Goal: Task Accomplishment & Management: Manage account settings

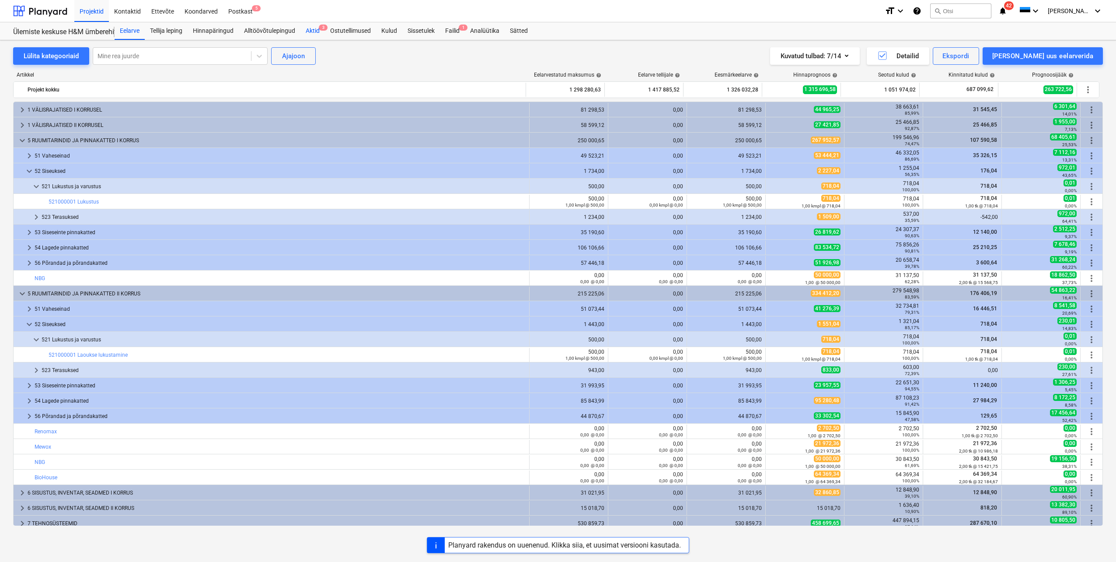
click at [314, 33] on div "Aktid 3" at bounding box center [312, 30] width 24 height 17
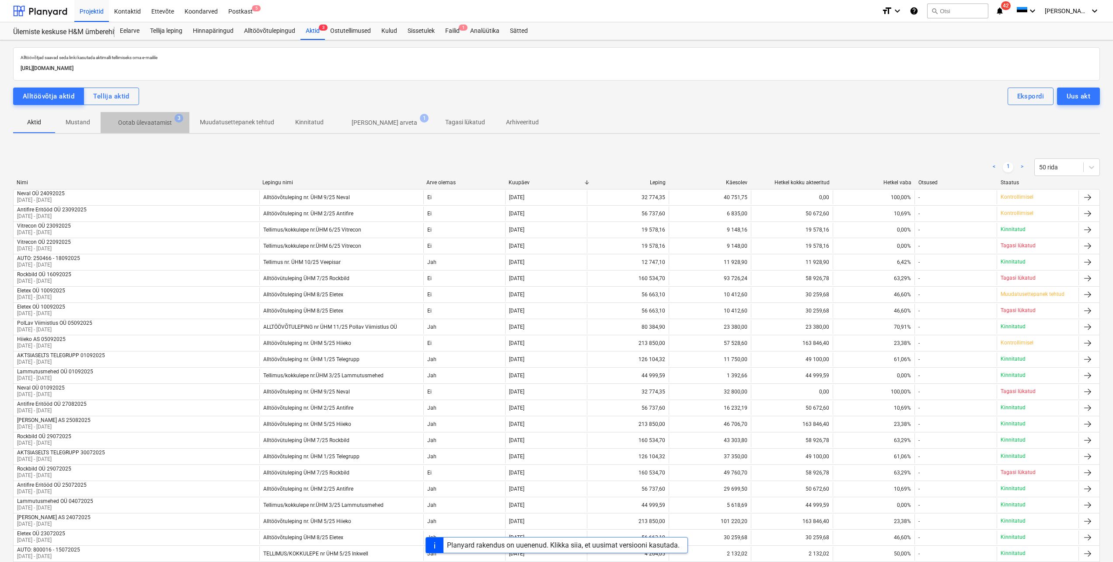
click at [157, 122] on p "Ootab ülevaatamist" at bounding box center [145, 122] width 54 height 9
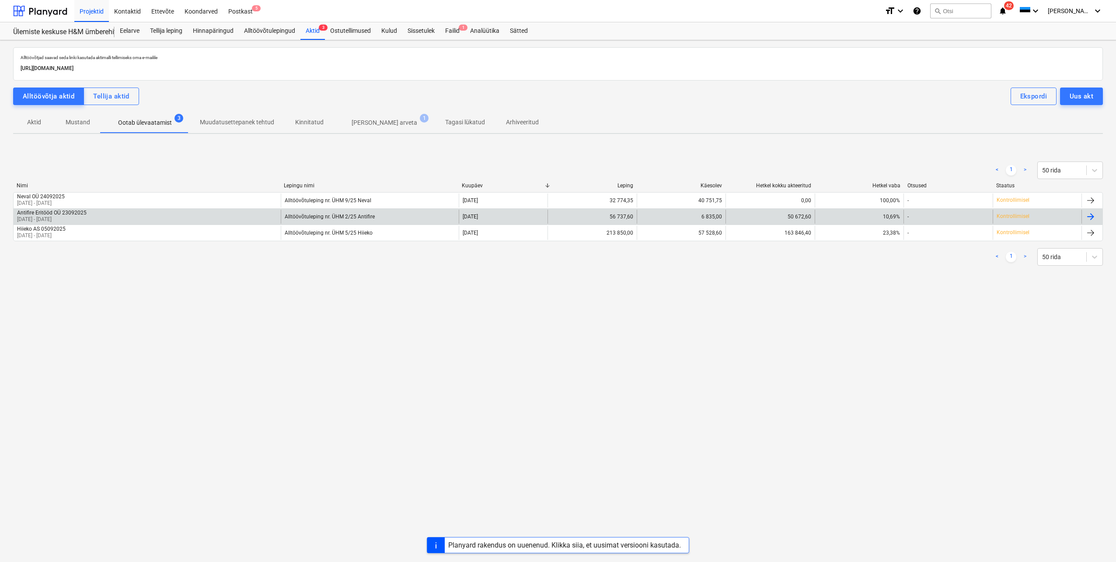
click at [122, 212] on div "Antifire Eritööd OÜ 23092025 [DATE] - [DATE]" at bounding box center [147, 217] width 267 height 14
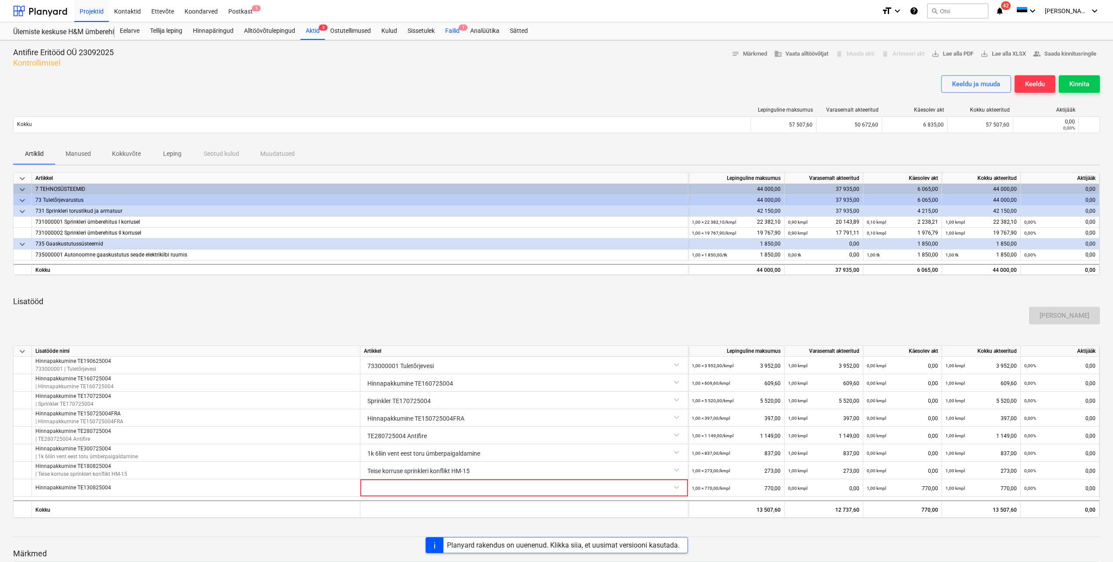
click at [453, 31] on div "Failid 1" at bounding box center [452, 30] width 25 height 17
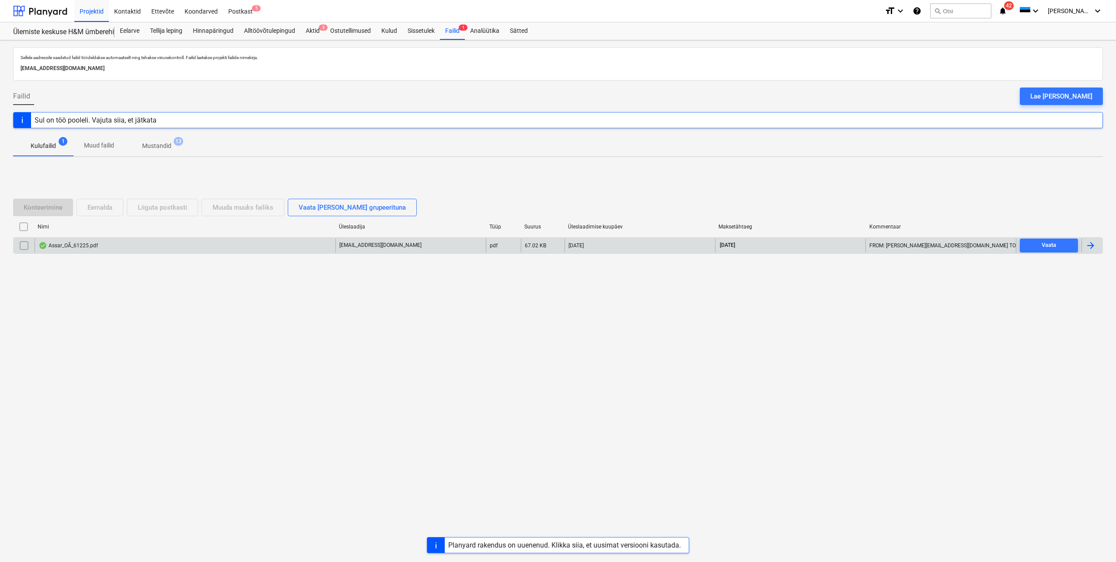
click at [1091, 247] on div at bounding box center [1091, 245] width 10 height 10
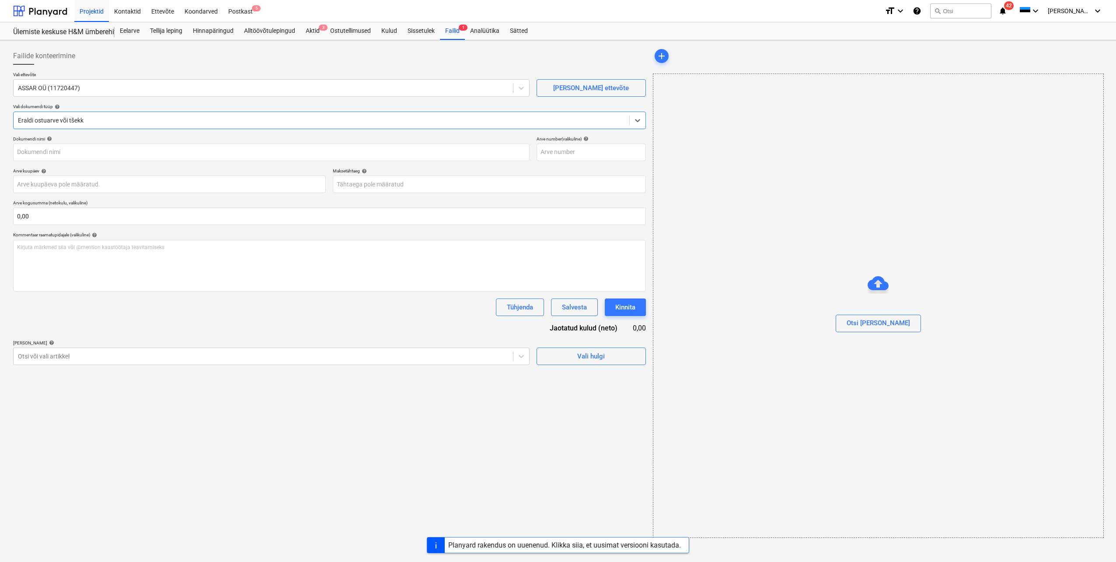
type input "61225"
type input "[DATE]"
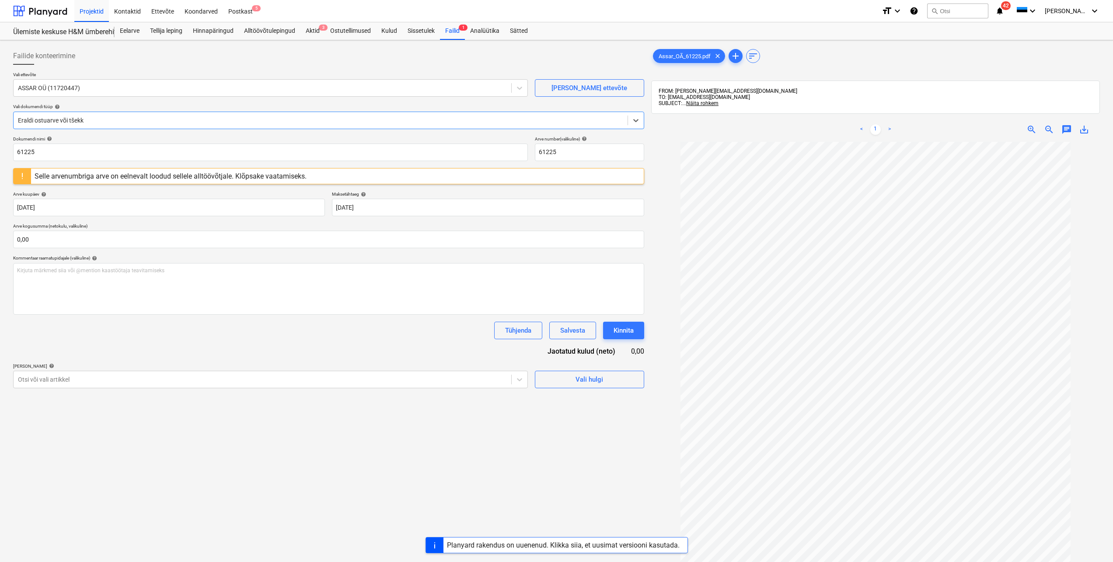
click at [186, 179] on div "Selle arvenumbriga arve on eelnevalt loodud sellele alltöövõtjale. Klõpsake vaa…" at bounding box center [171, 176] width 272 height 8
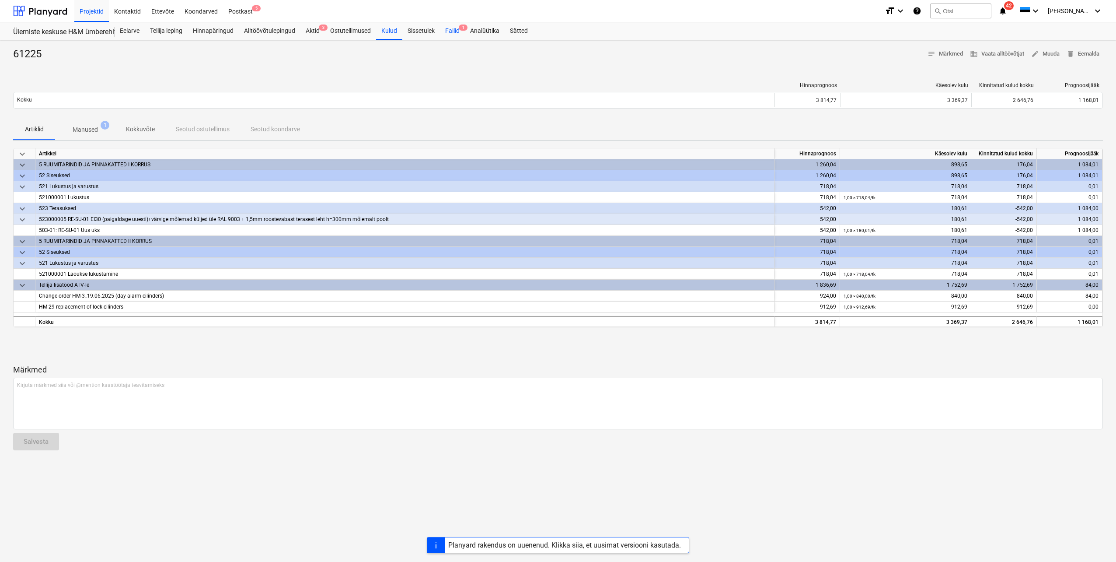
click at [454, 33] on div "Failid 1" at bounding box center [452, 30] width 25 height 17
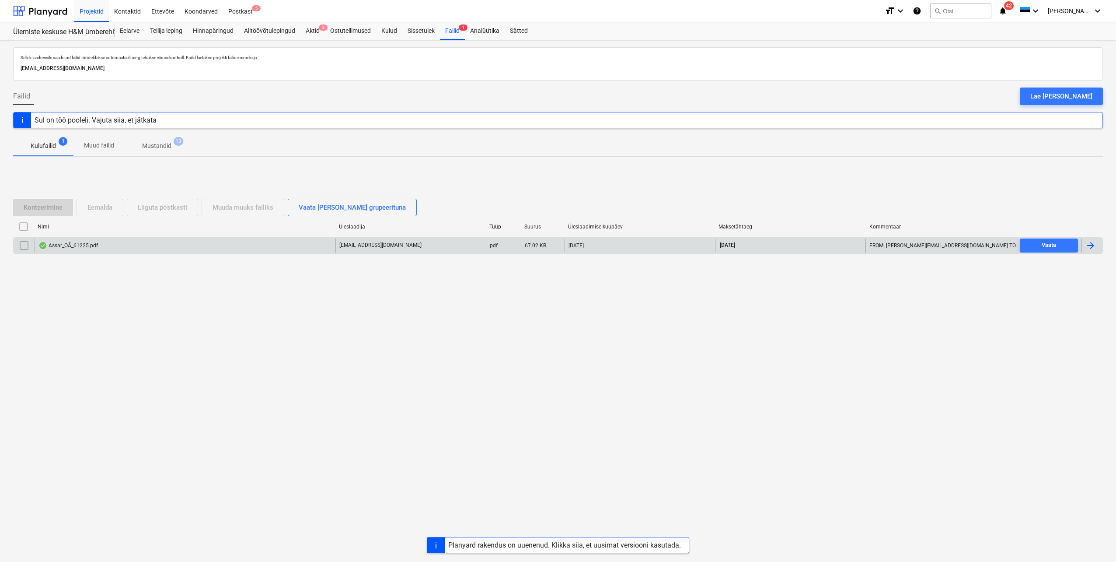
click at [449, 250] on div "[EMAIL_ADDRESS][DOMAIN_NAME]" at bounding box center [410, 245] width 150 height 14
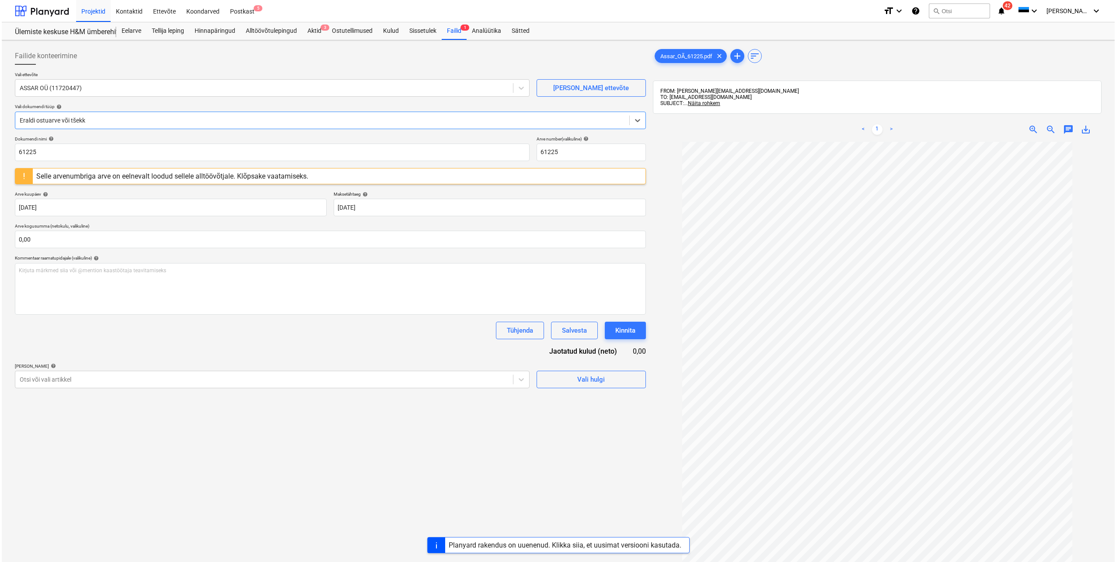
scroll to position [17, 0]
click at [211, 179] on div "Selle arvenumbriga arve on eelnevalt loodud sellele alltöövõtjale. Klõpsake vaa…" at bounding box center [171, 176] width 272 height 8
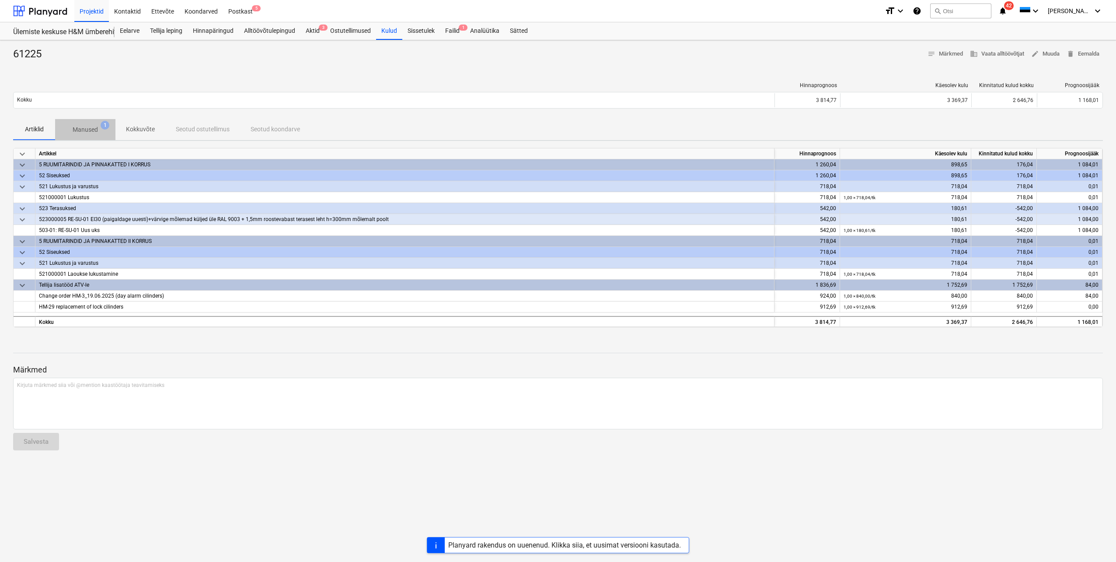
click at [77, 127] on p "Manused" at bounding box center [85, 129] width 25 height 9
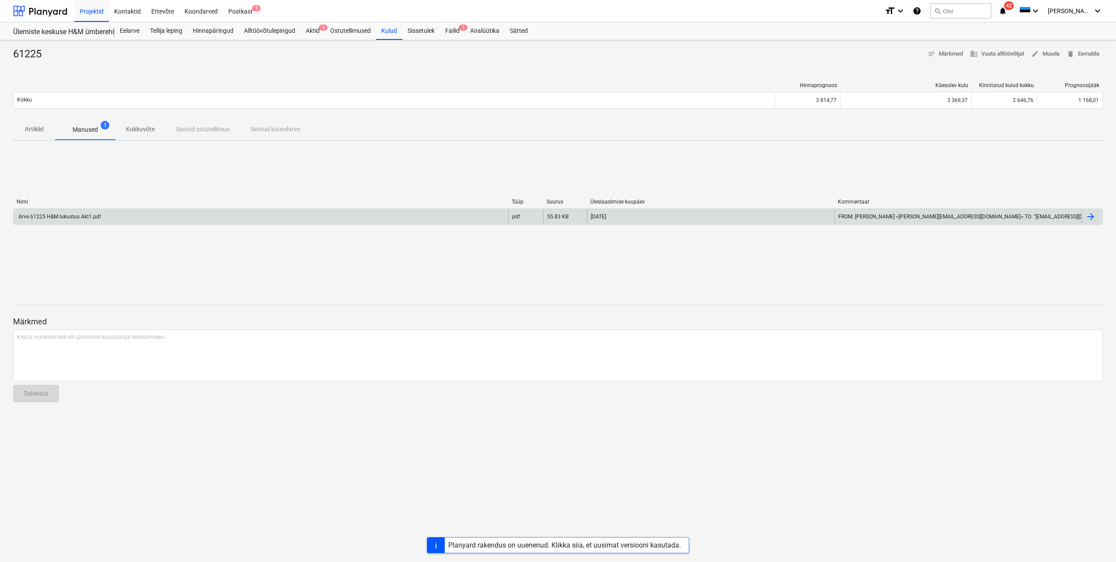
click at [147, 216] on div "Arve 61225 H&M lukustus Akt1.pdf" at bounding box center [261, 217] width 495 height 14
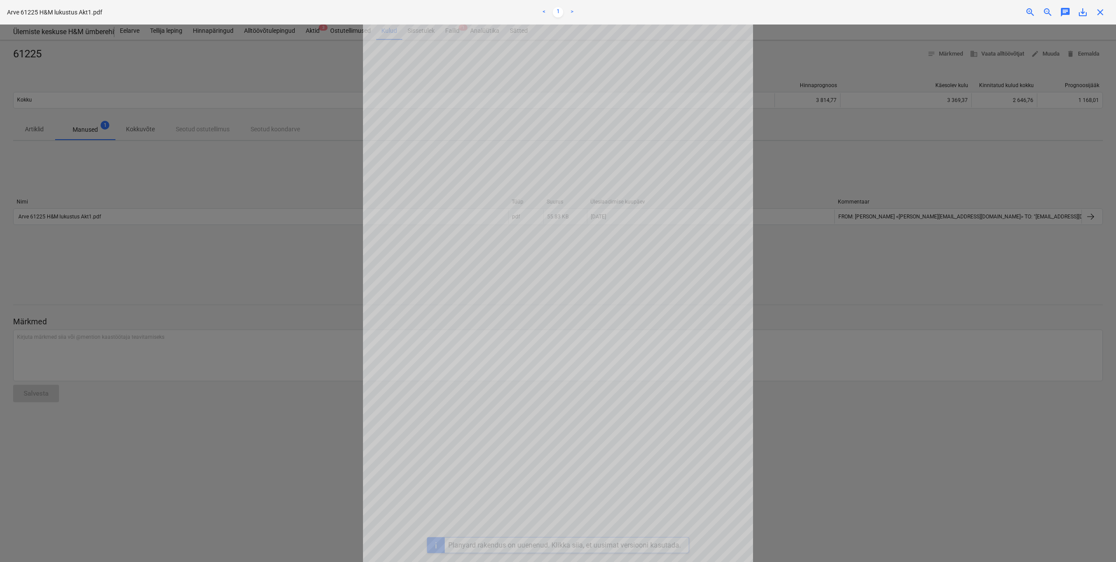
click at [1099, 14] on span "close" at bounding box center [1100, 12] width 10 height 10
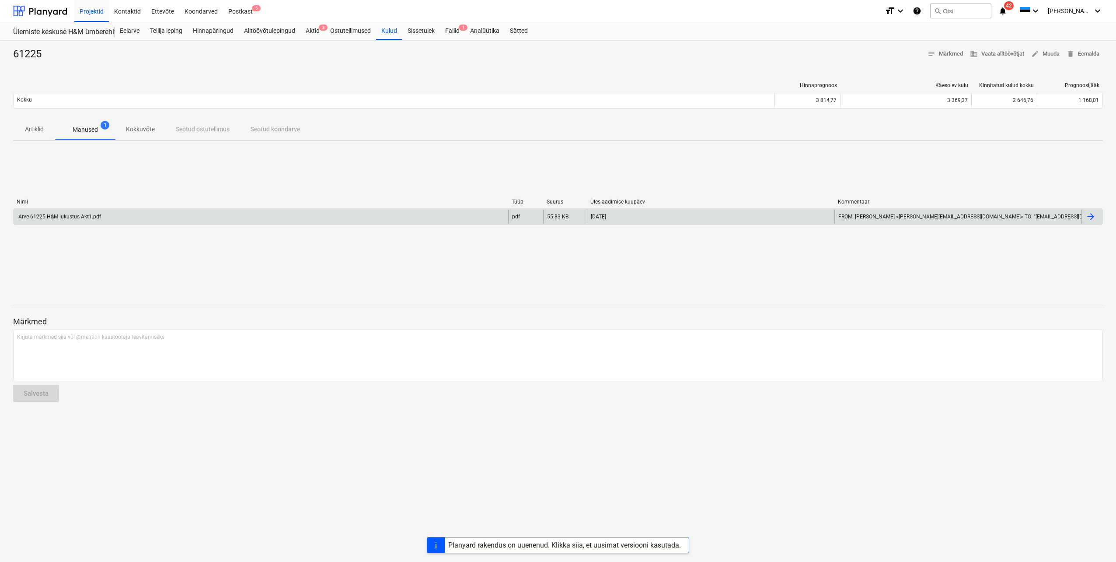
click at [384, 220] on div "Arve 61225 H&M lukustus Akt1.pdf" at bounding box center [261, 217] width 495 height 14
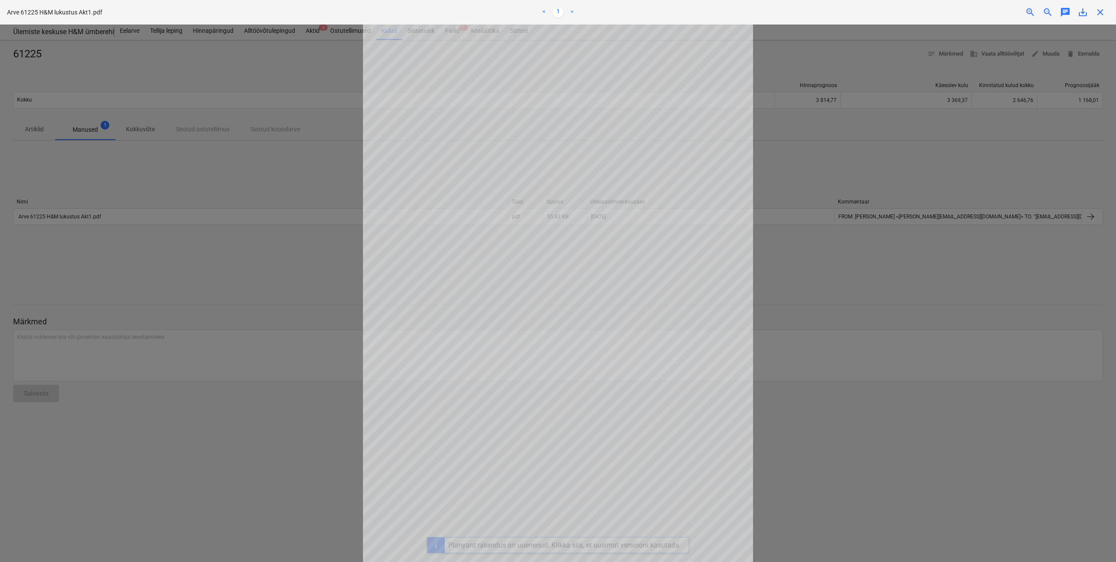
click at [1097, 11] on span "close" at bounding box center [1100, 12] width 10 height 10
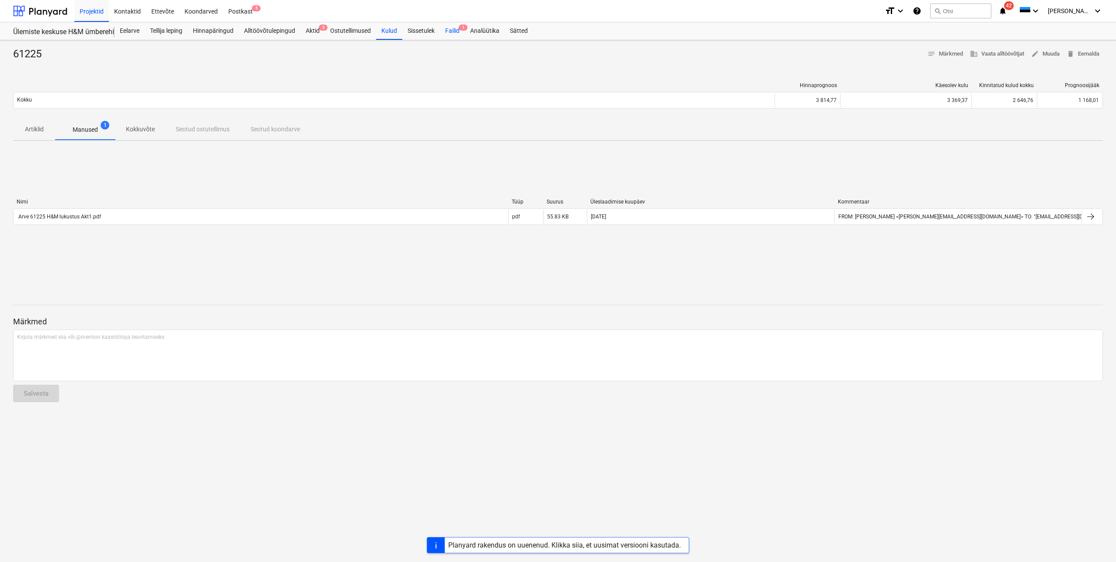
click at [452, 32] on div "Failid 1" at bounding box center [452, 30] width 25 height 17
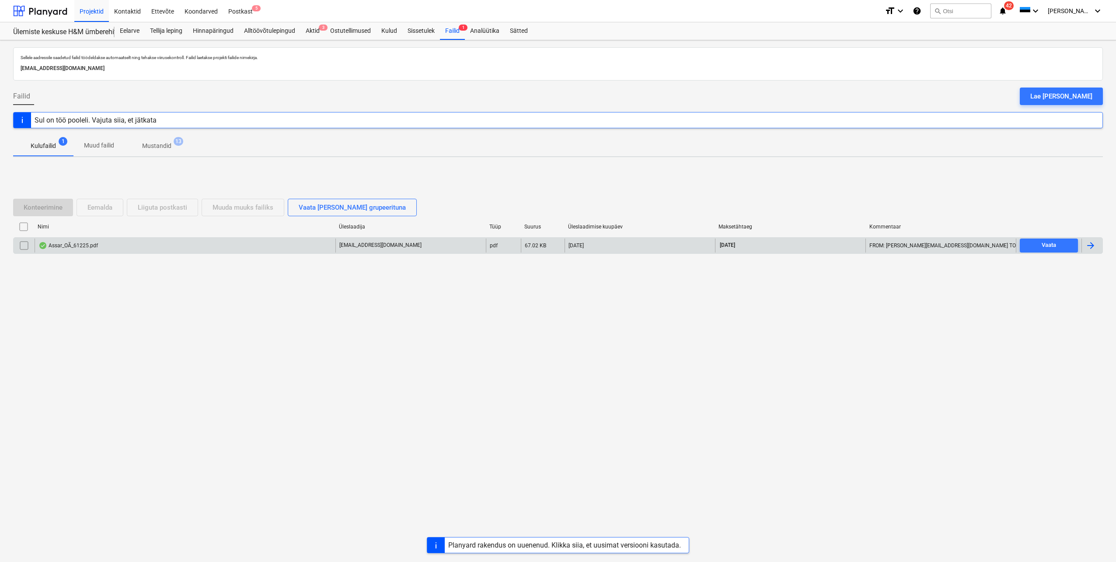
click at [164, 249] on div "Assar_OÃ_61225.pdf" at bounding box center [185, 245] width 301 height 14
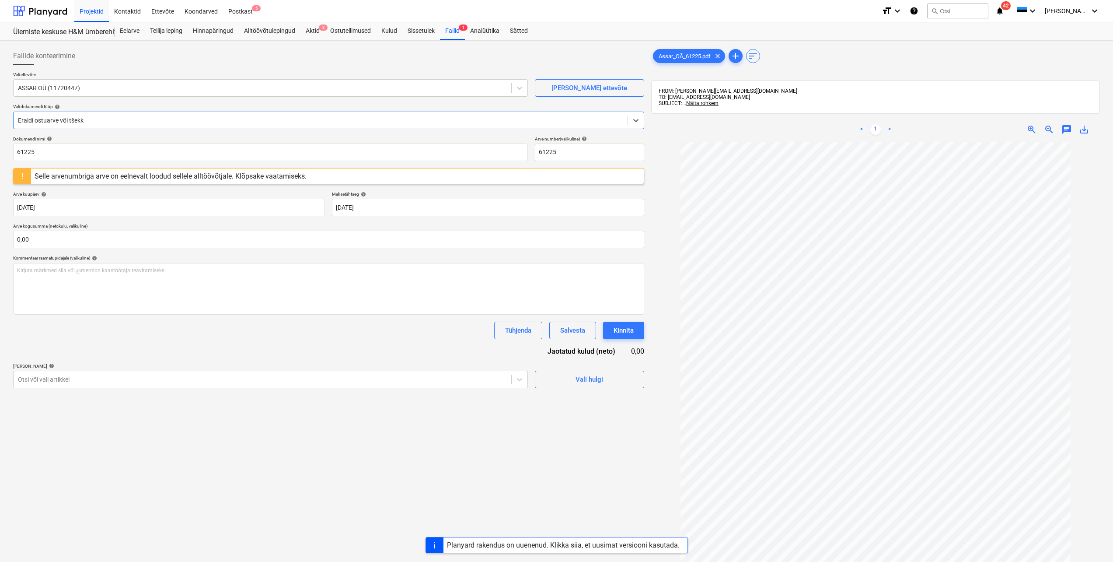
click at [171, 175] on div "Selle arvenumbriga arve on eelnevalt loodud sellele alltöövõtjale. Klõpsake vaa…" at bounding box center [171, 176] width 272 height 8
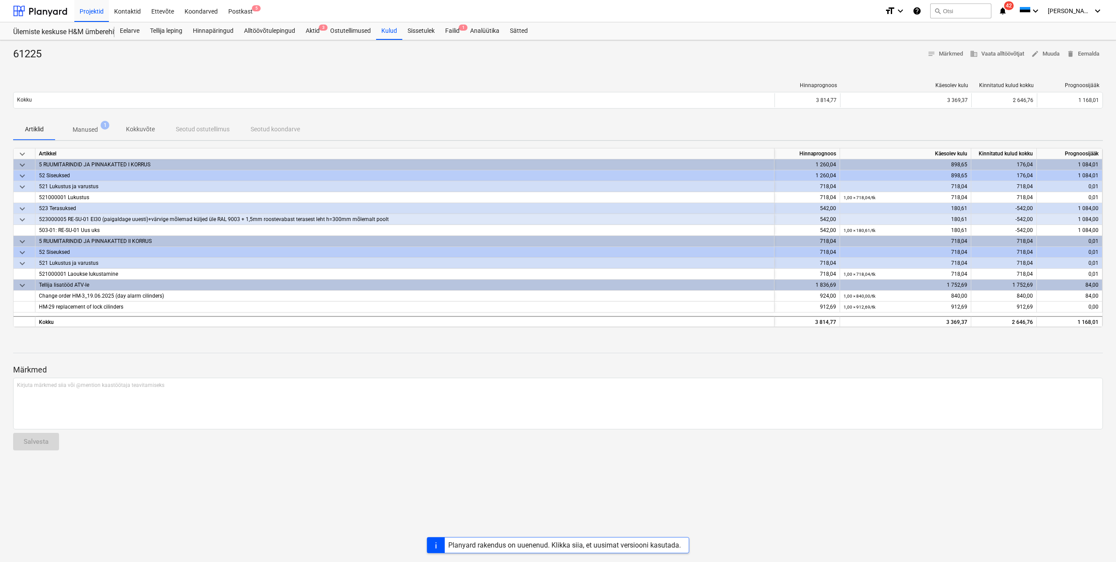
click at [91, 130] on p "Manused" at bounding box center [85, 129] width 25 height 9
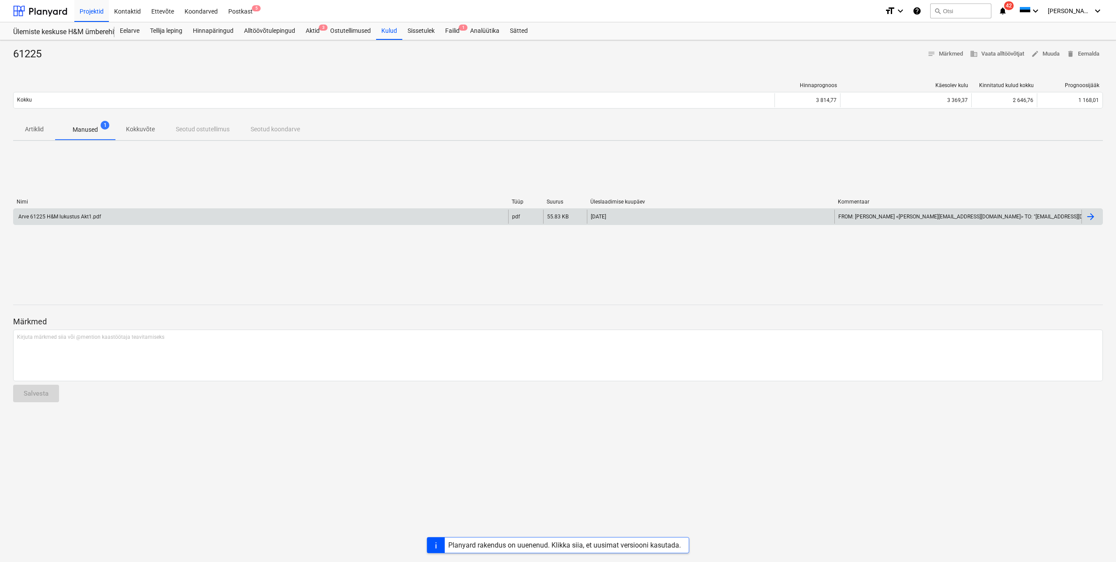
click at [67, 218] on div "Arve 61225 H&M lukustus Akt1.pdf" at bounding box center [59, 216] width 84 height 6
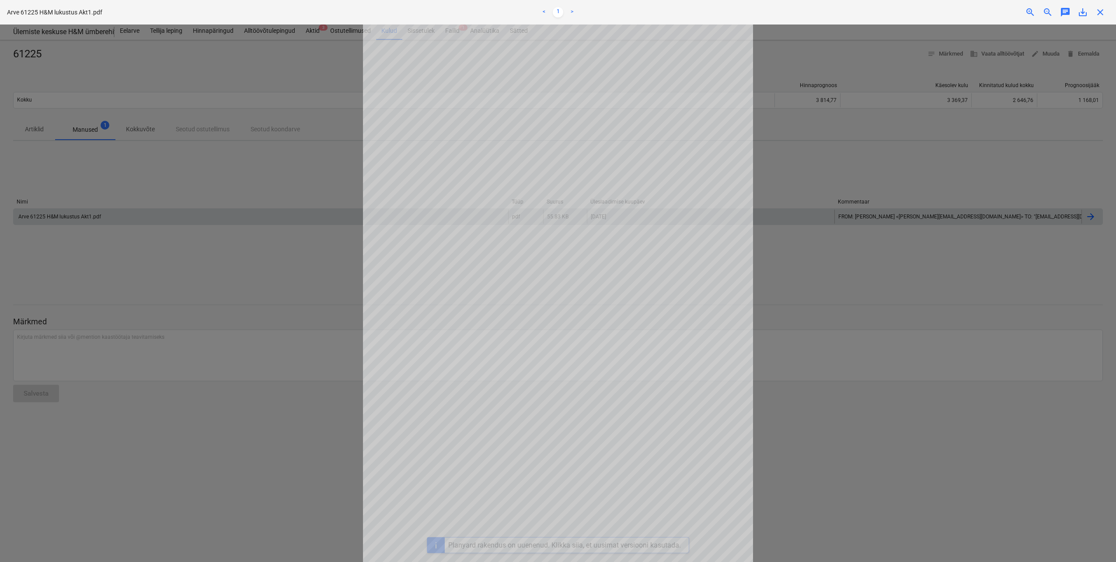
click at [1101, 10] on span "close" at bounding box center [1100, 12] width 10 height 10
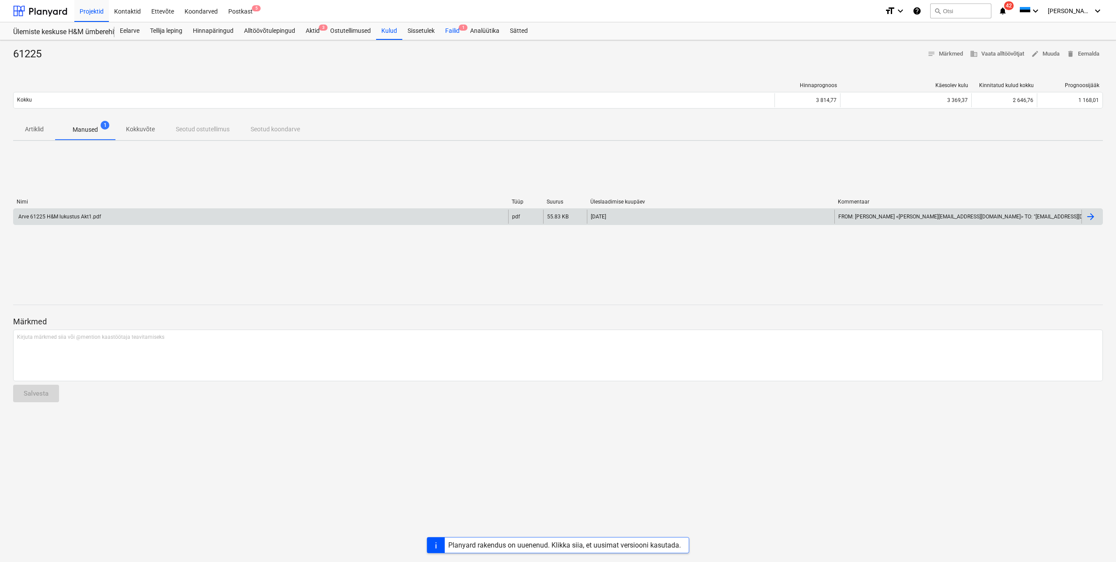
click at [460, 30] on div "Failid 1" at bounding box center [452, 30] width 25 height 17
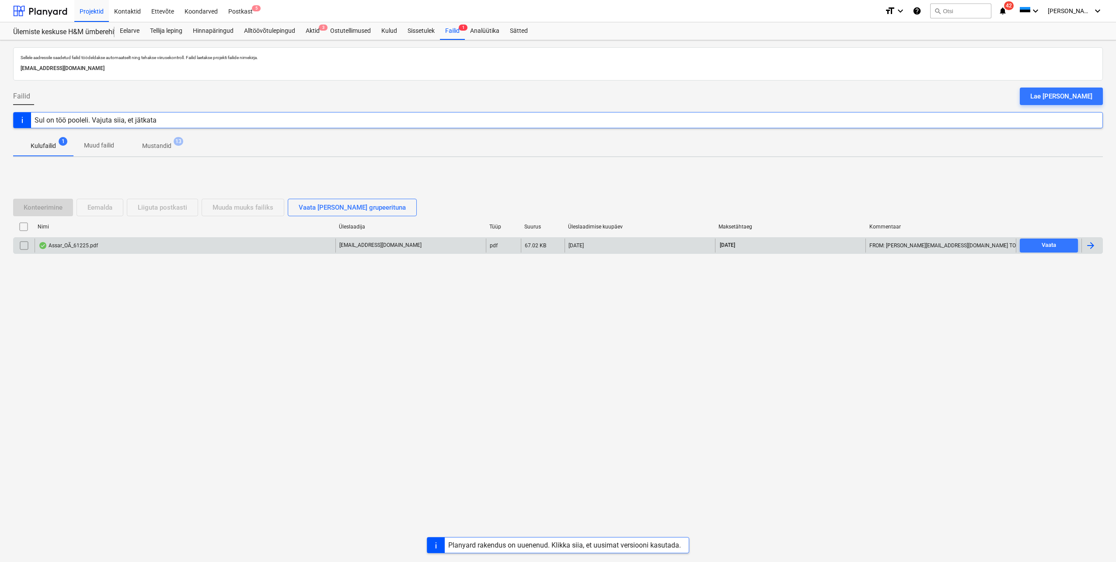
click at [417, 249] on div "[EMAIL_ADDRESS][DOMAIN_NAME]" at bounding box center [410, 245] width 150 height 14
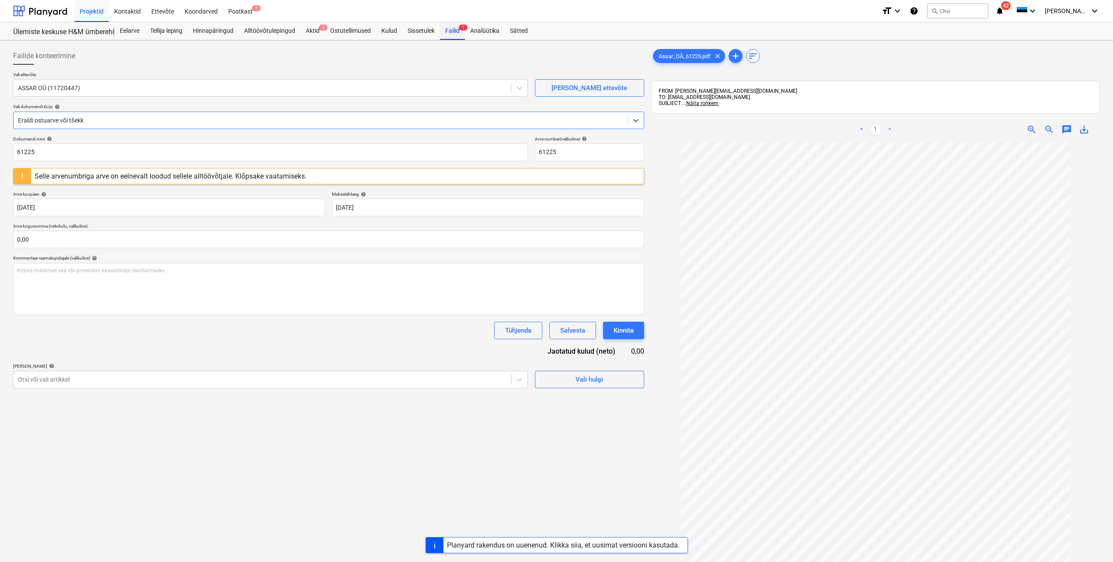
click at [452, 29] on div "Failid 1" at bounding box center [452, 30] width 25 height 17
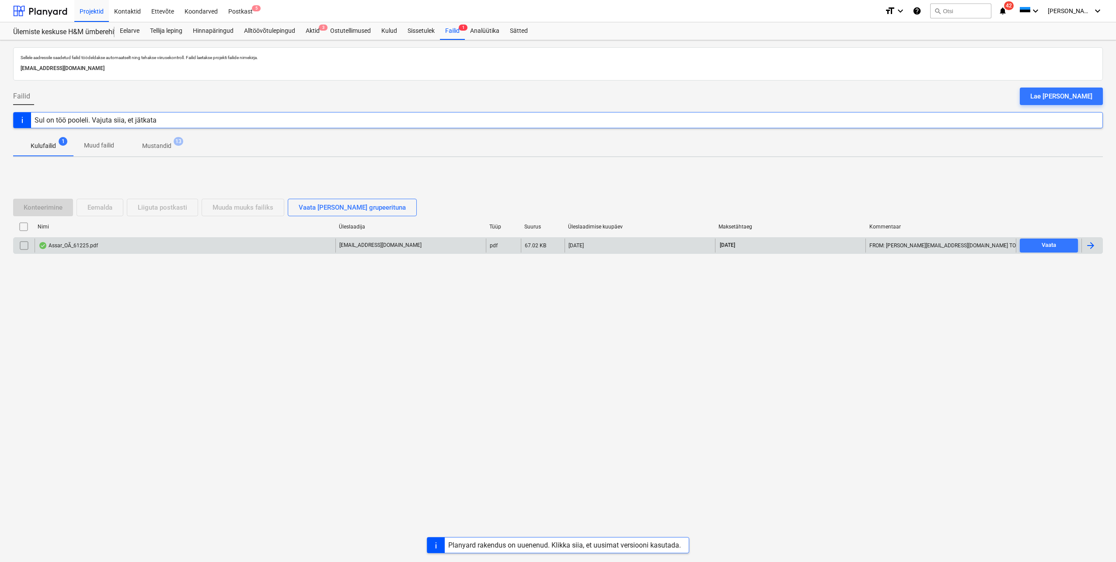
click at [171, 240] on div "Assar_OÃ_61225.pdf" at bounding box center [185, 245] width 301 height 14
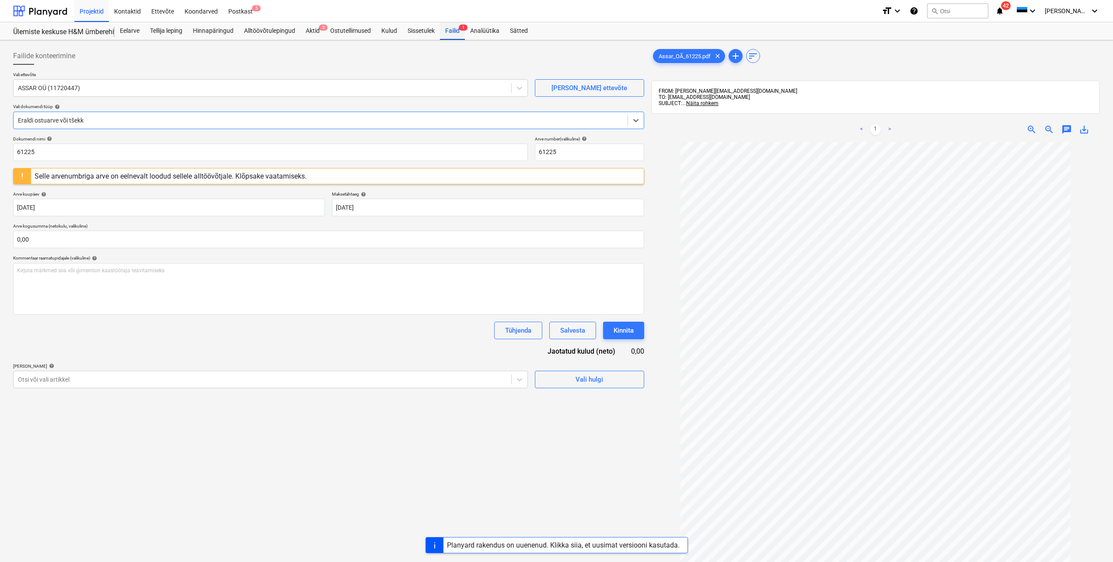
click at [455, 30] on div "Failid 1" at bounding box center [452, 30] width 25 height 17
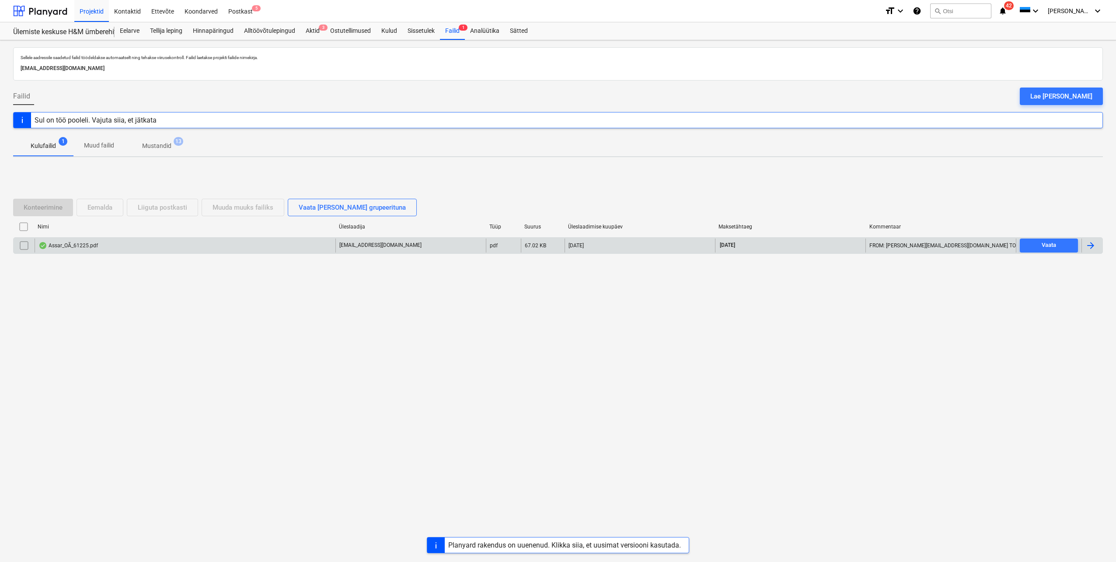
click at [24, 247] on input "checkbox" at bounding box center [24, 245] width 14 height 14
click at [98, 210] on div "Eemalda" at bounding box center [99, 207] width 25 height 11
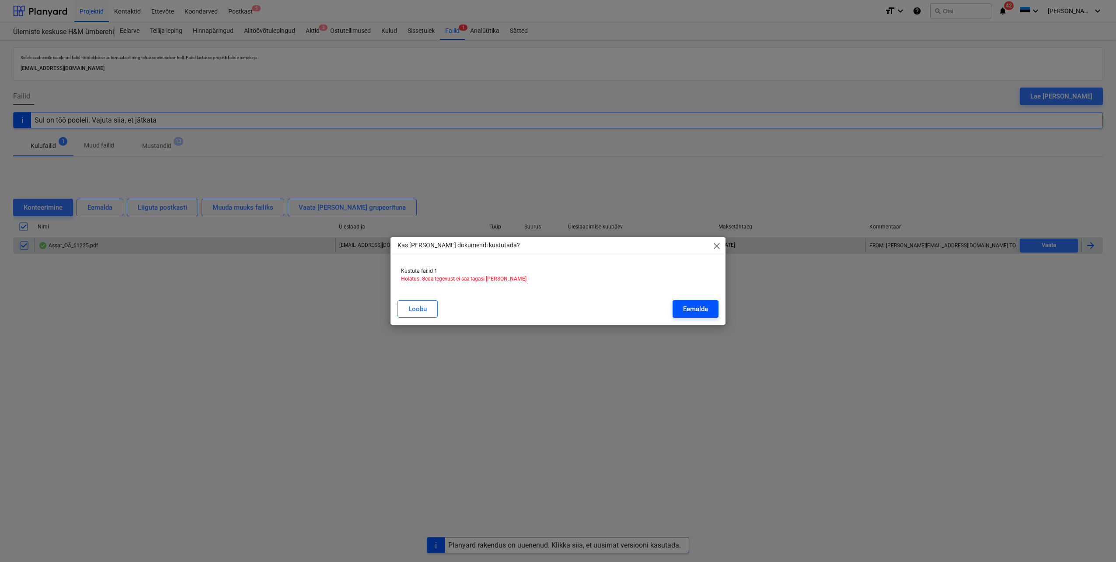
click at [696, 309] on div "Eemalda" at bounding box center [695, 308] width 25 height 11
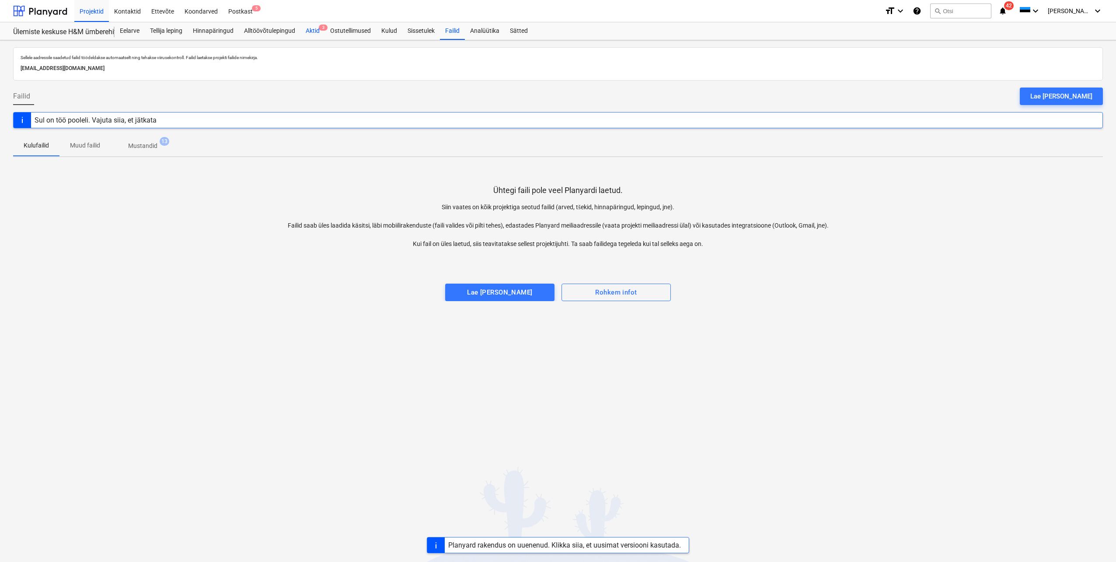
click at [316, 32] on div "Aktid 3" at bounding box center [312, 30] width 24 height 17
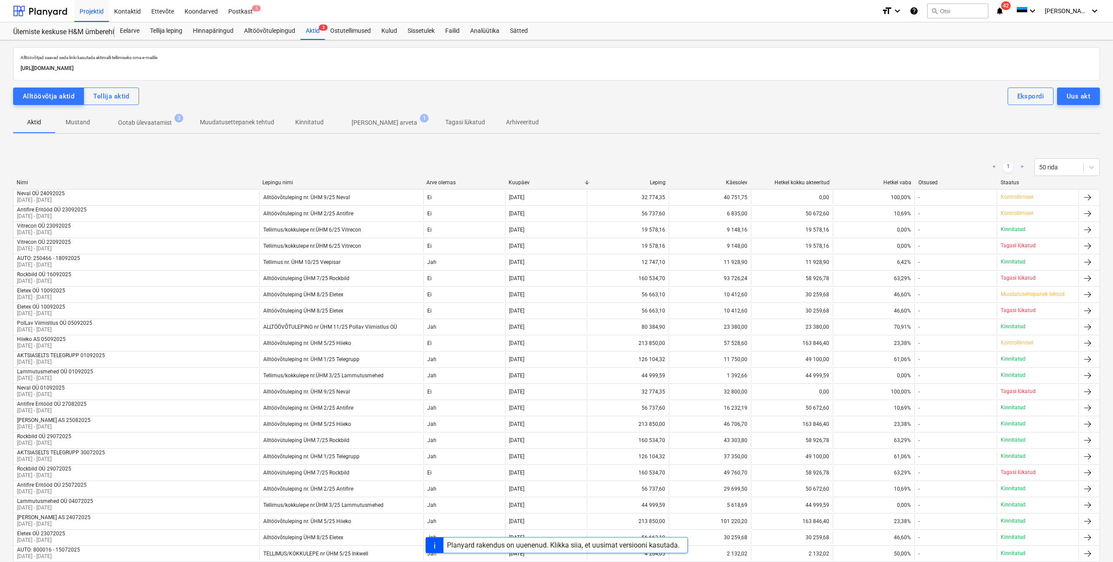
click at [162, 116] on span "Ootab ülevaatamist 3" at bounding box center [145, 123] width 89 height 16
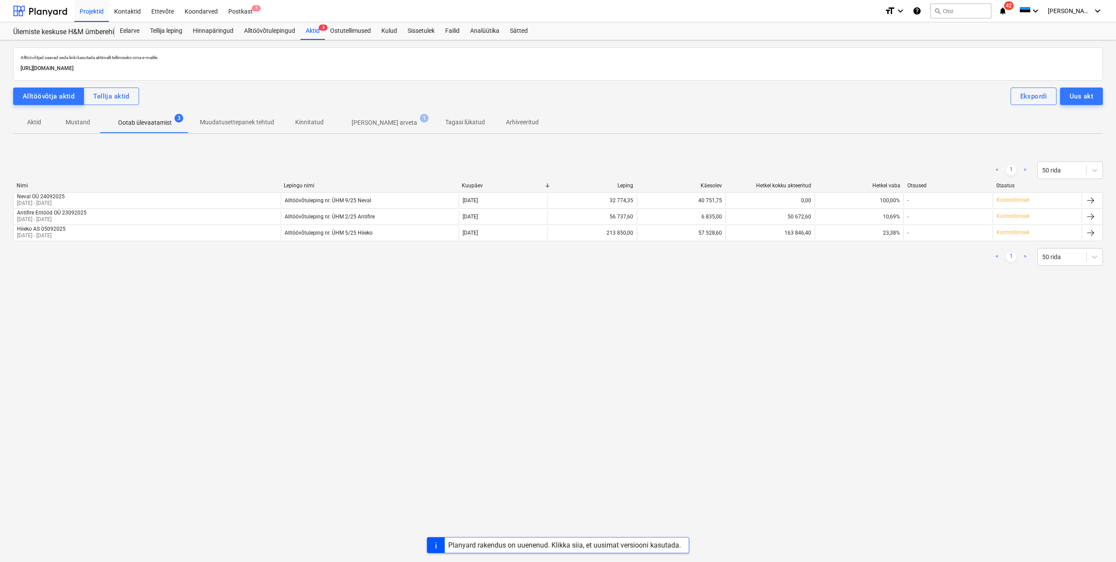
click at [359, 122] on p "[PERSON_NAME] arveta" at bounding box center [385, 122] width 66 height 9
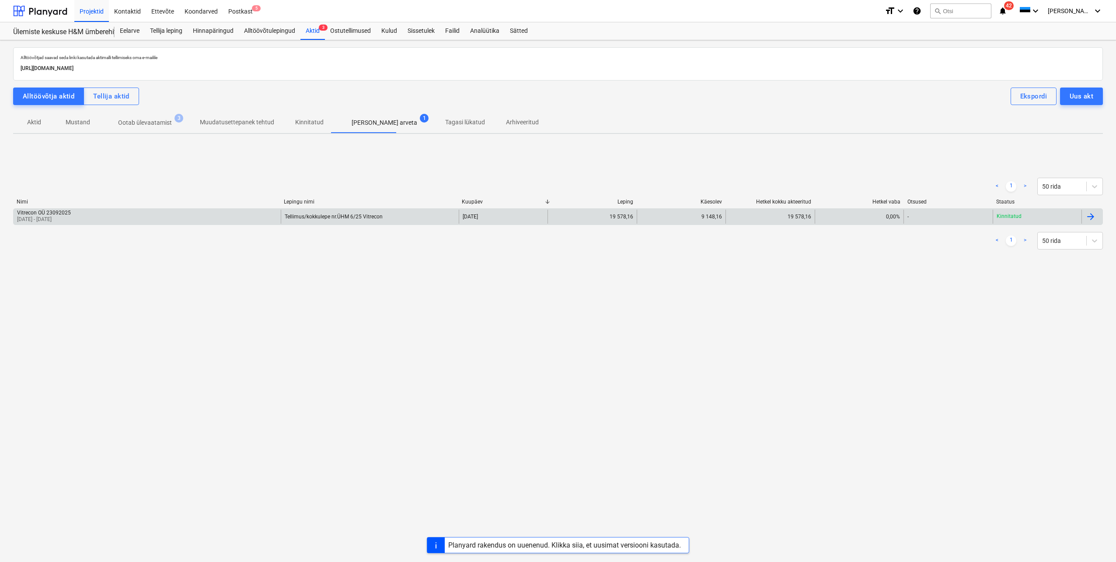
click at [248, 216] on div "Vitrecon OÜ 23092025 [DATE] - [DATE]" at bounding box center [147, 217] width 267 height 14
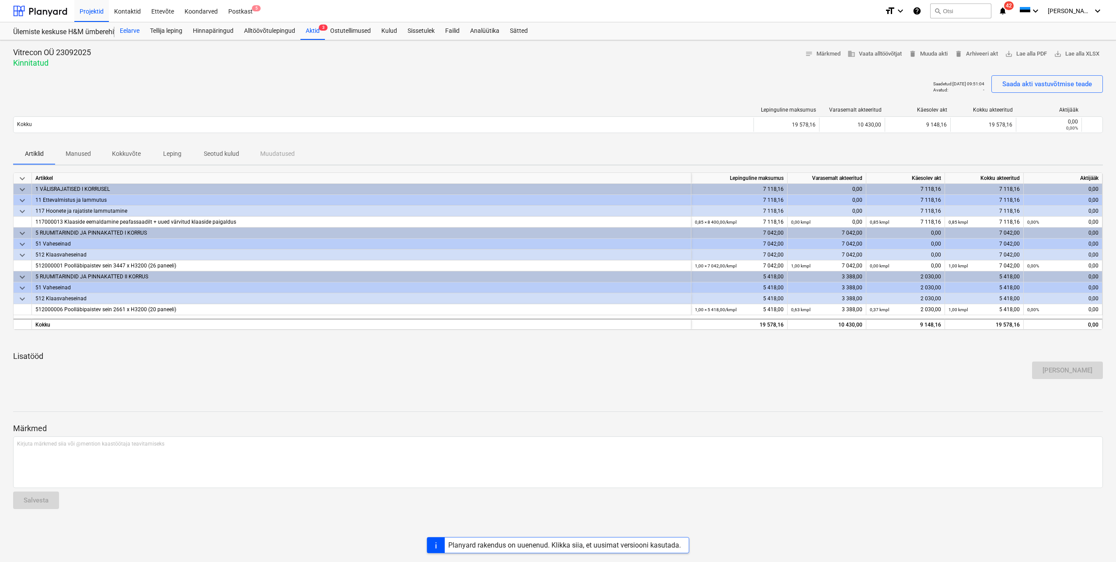
drag, startPoint x: 132, startPoint y: 30, endPoint x: 135, endPoint y: 38, distance: 9.4
click at [132, 30] on div "Eelarve" at bounding box center [130, 30] width 30 height 17
